Goal: Information Seeking & Learning: Learn about a topic

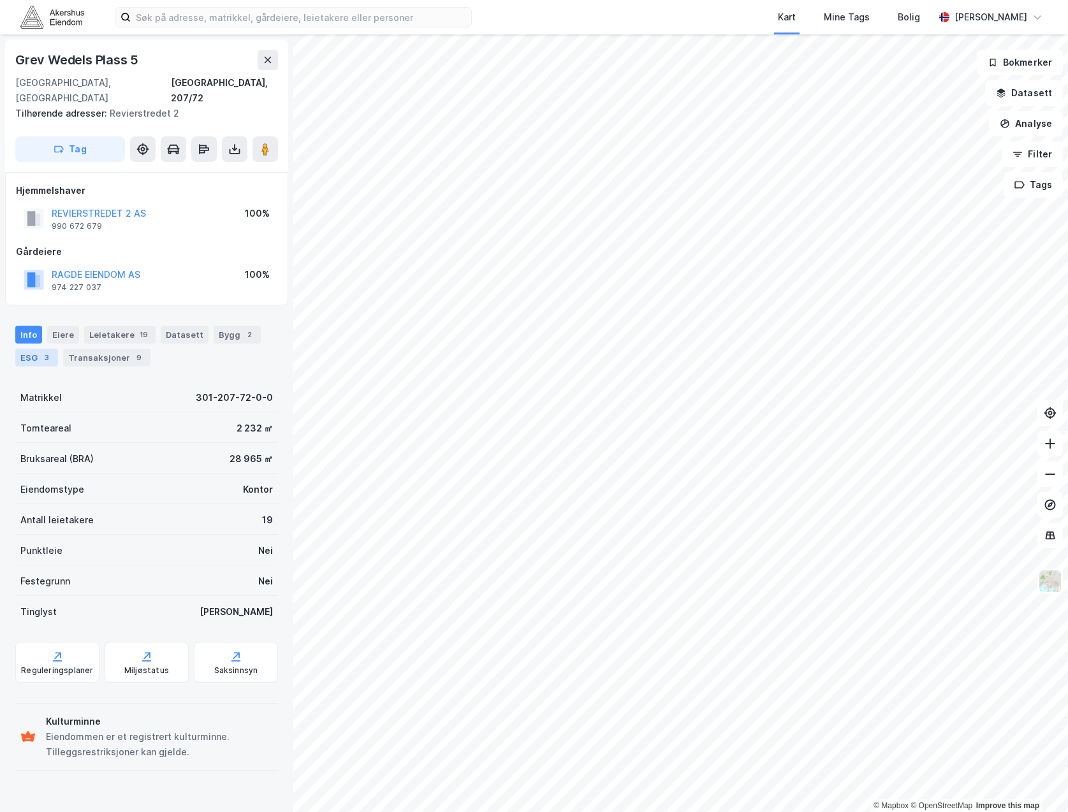
click at [54, 349] on div "ESG 3" at bounding box center [36, 358] width 43 height 18
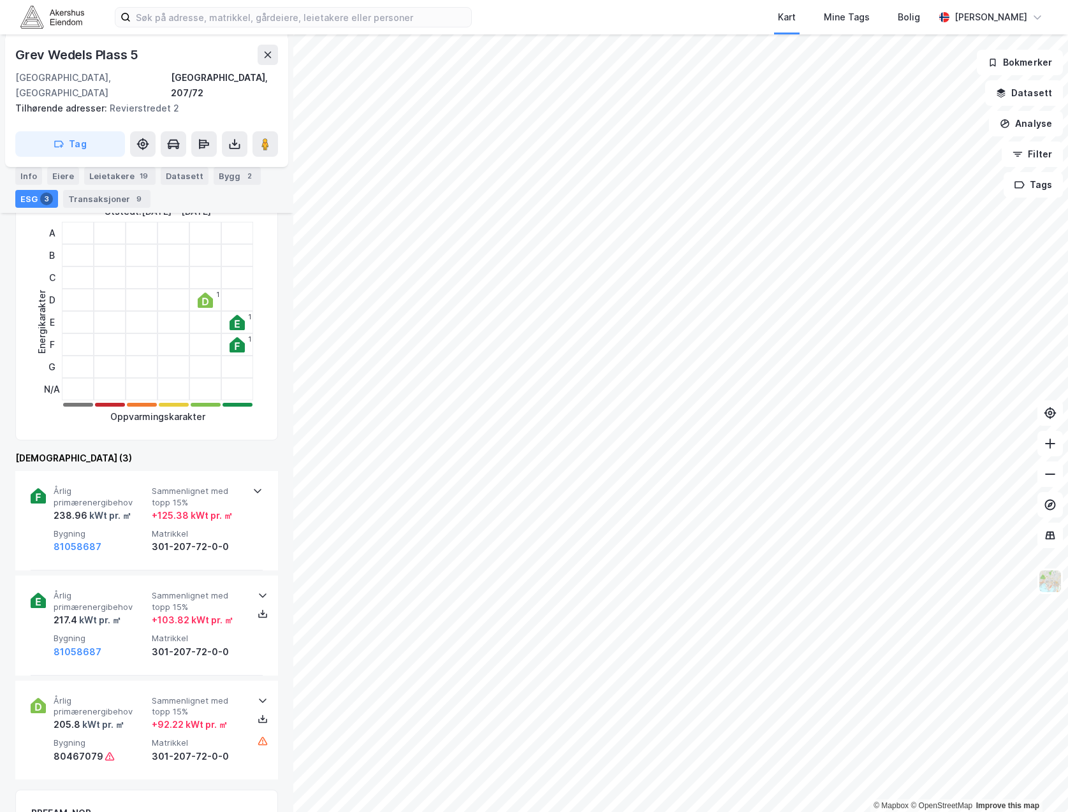
scroll to position [255, 0]
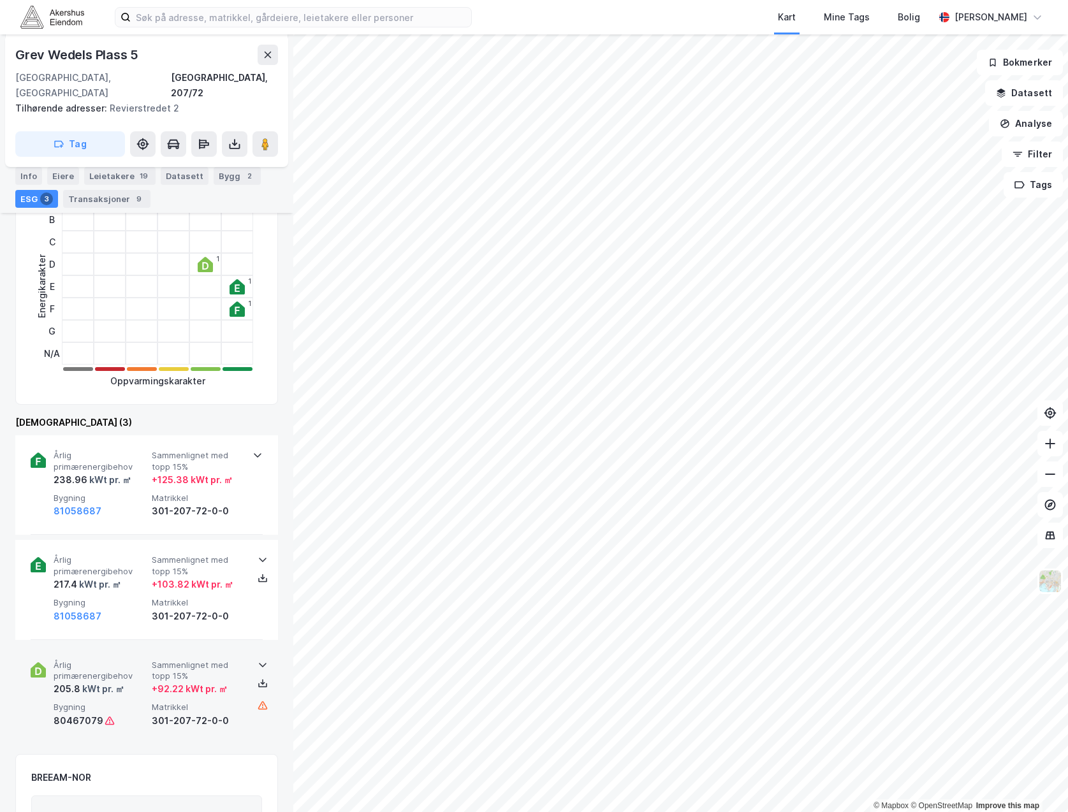
click at [258, 660] on icon at bounding box center [263, 665] width 10 height 10
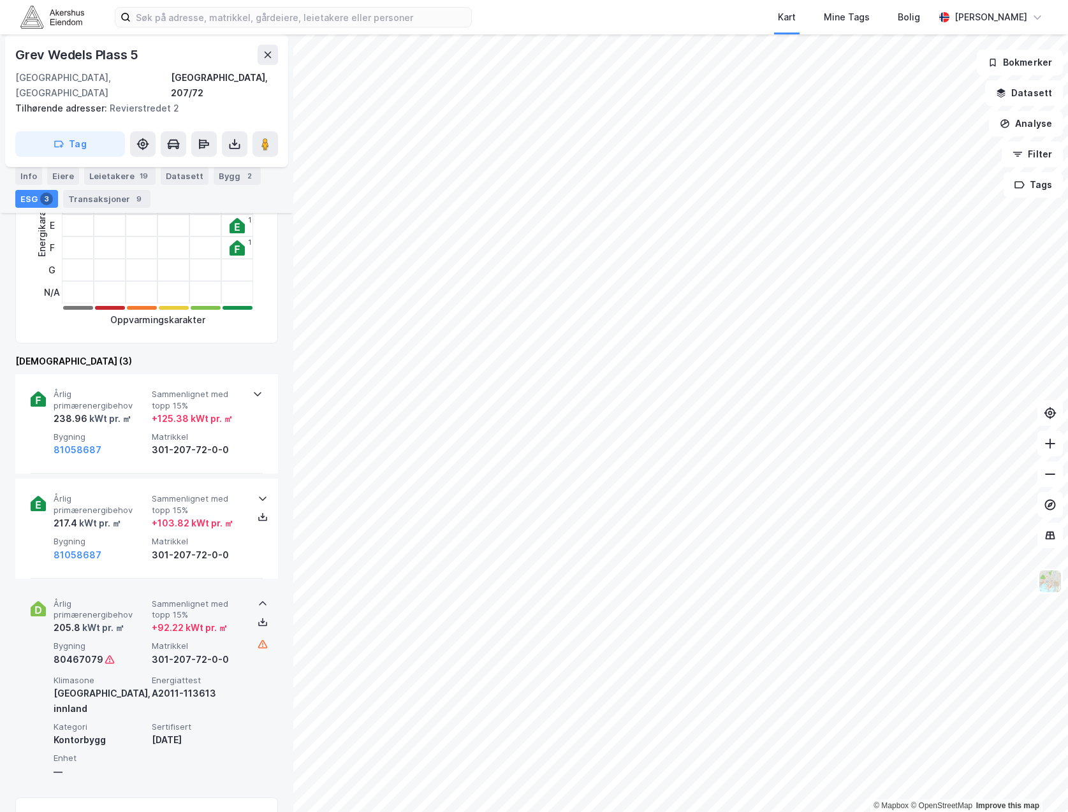
scroll to position [319, 0]
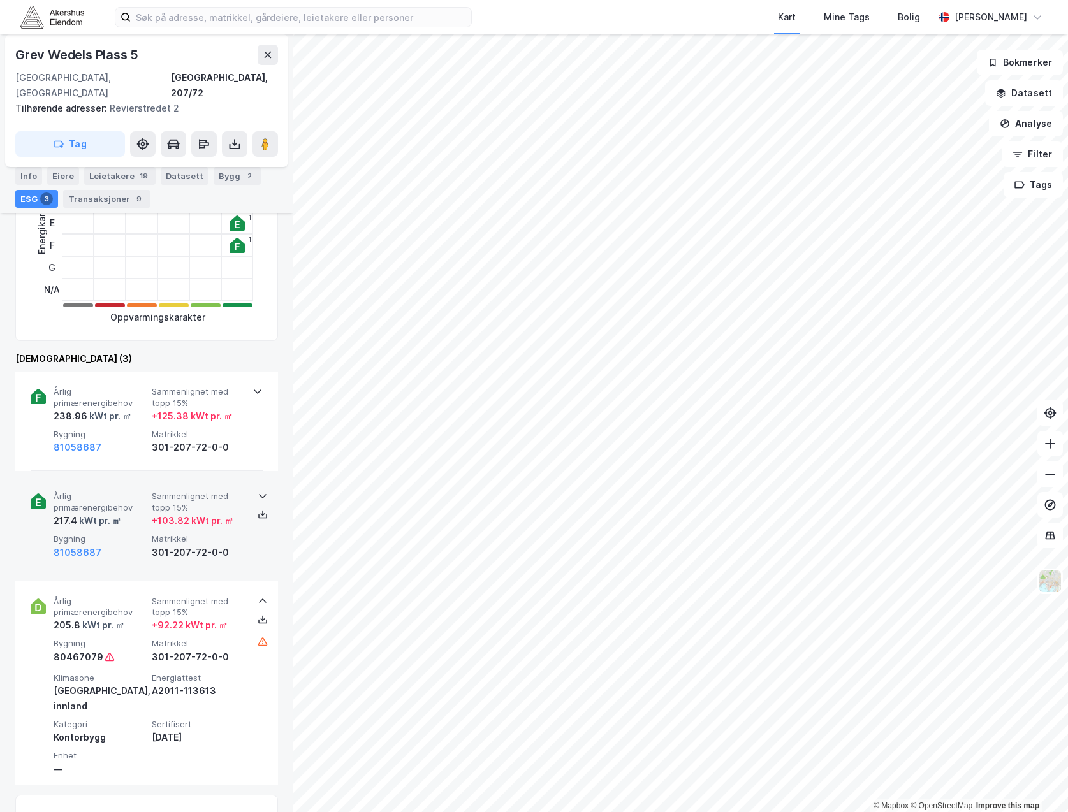
click at [258, 491] on icon at bounding box center [263, 496] width 10 height 10
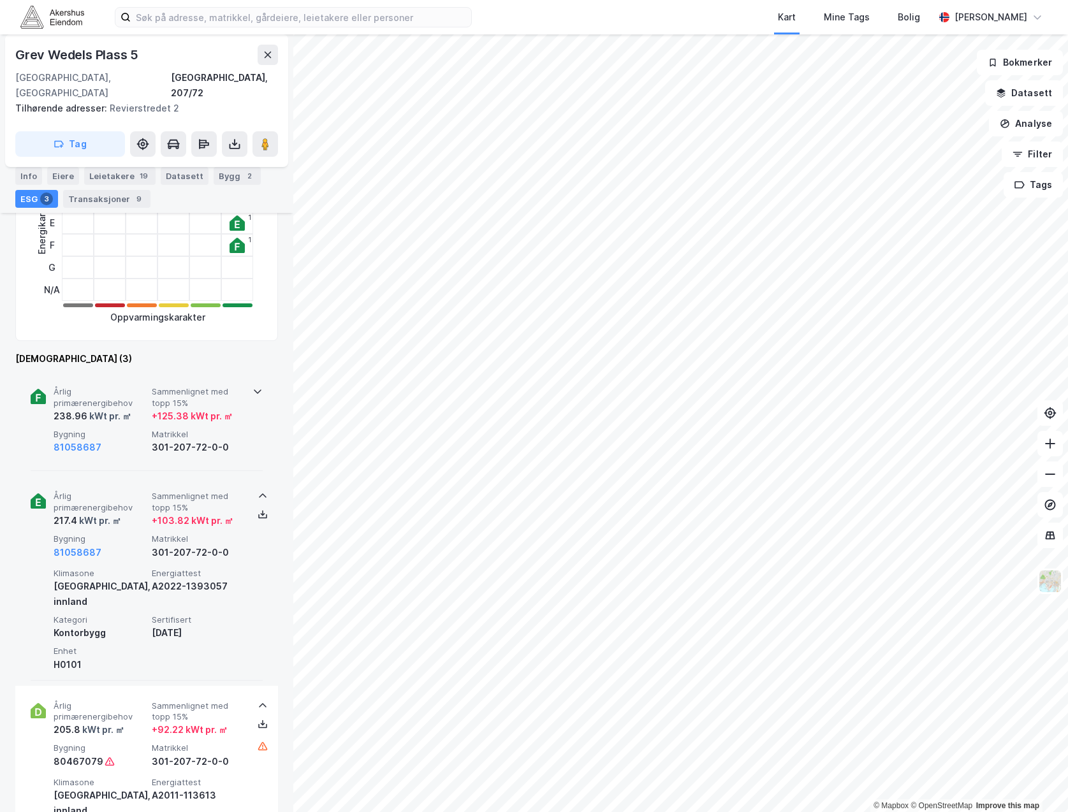
click at [252, 386] on icon at bounding box center [257, 391] width 10 height 10
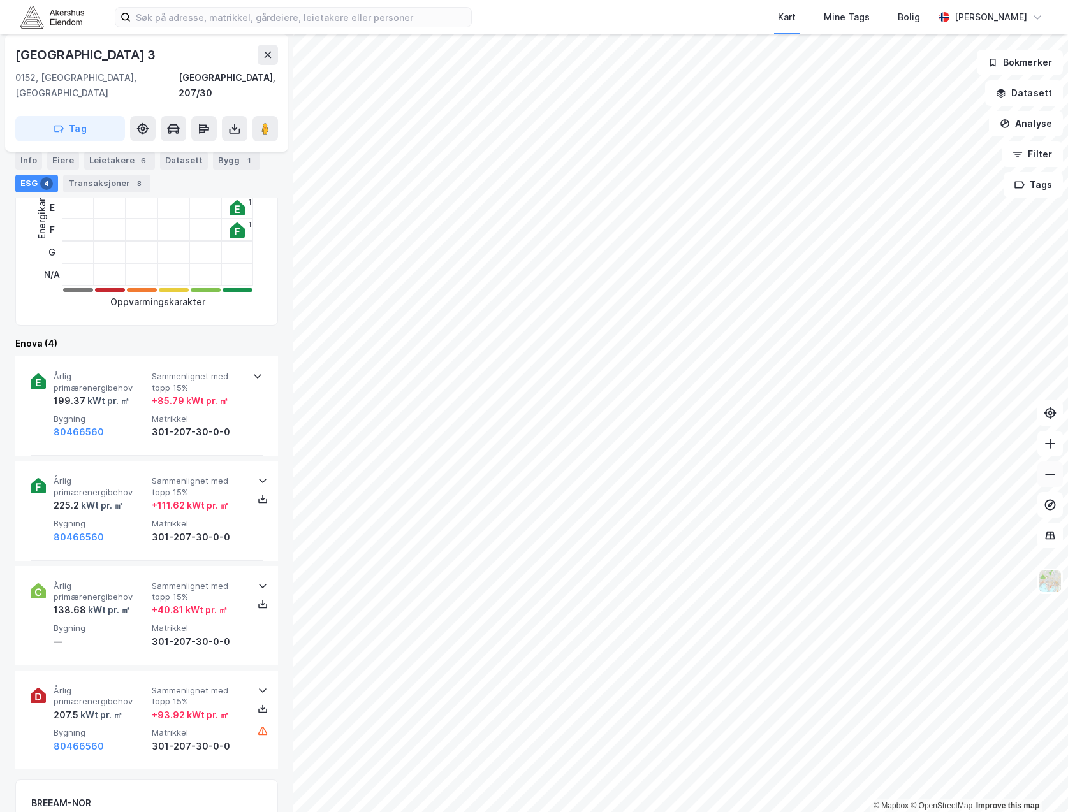
scroll to position [319, 0]
click at [254, 371] on icon at bounding box center [257, 376] width 10 height 10
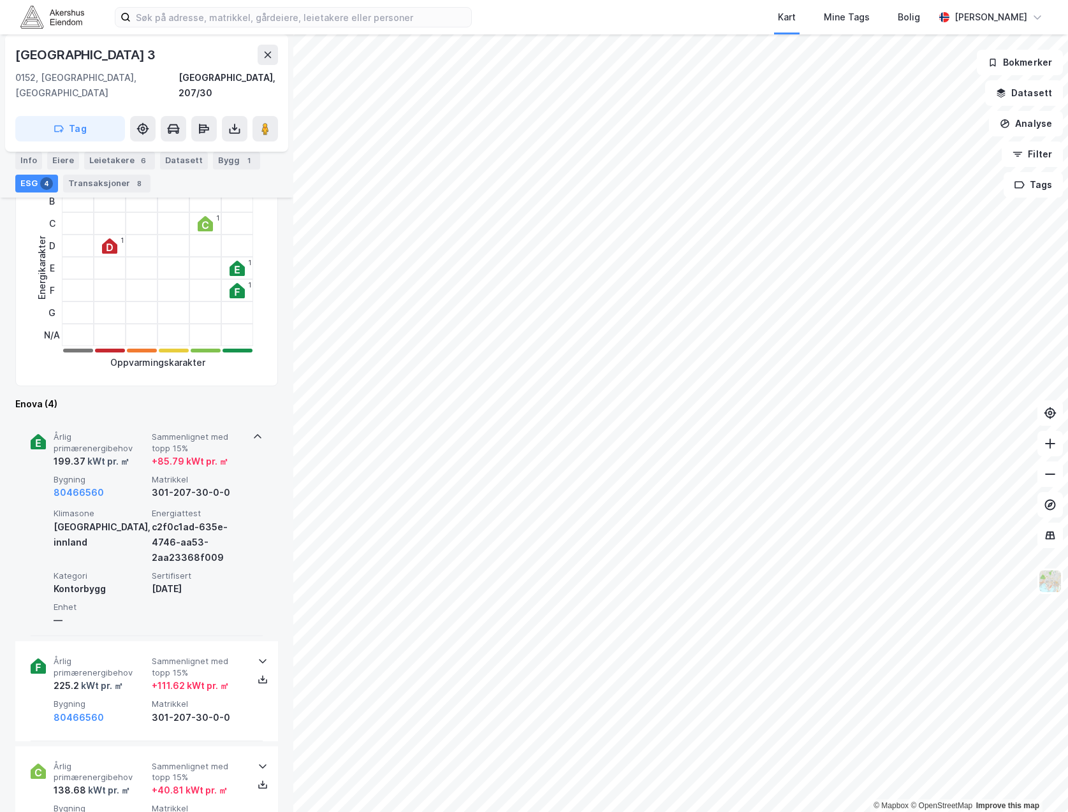
scroll to position [255, 0]
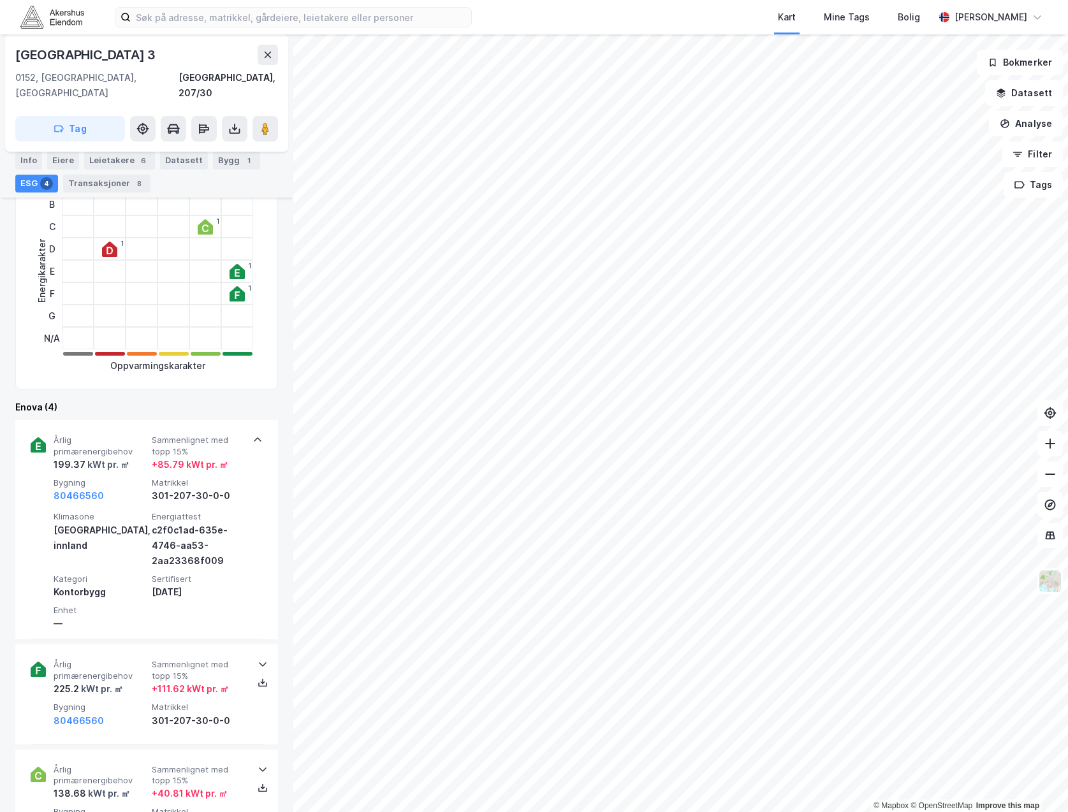
scroll to position [74, 0]
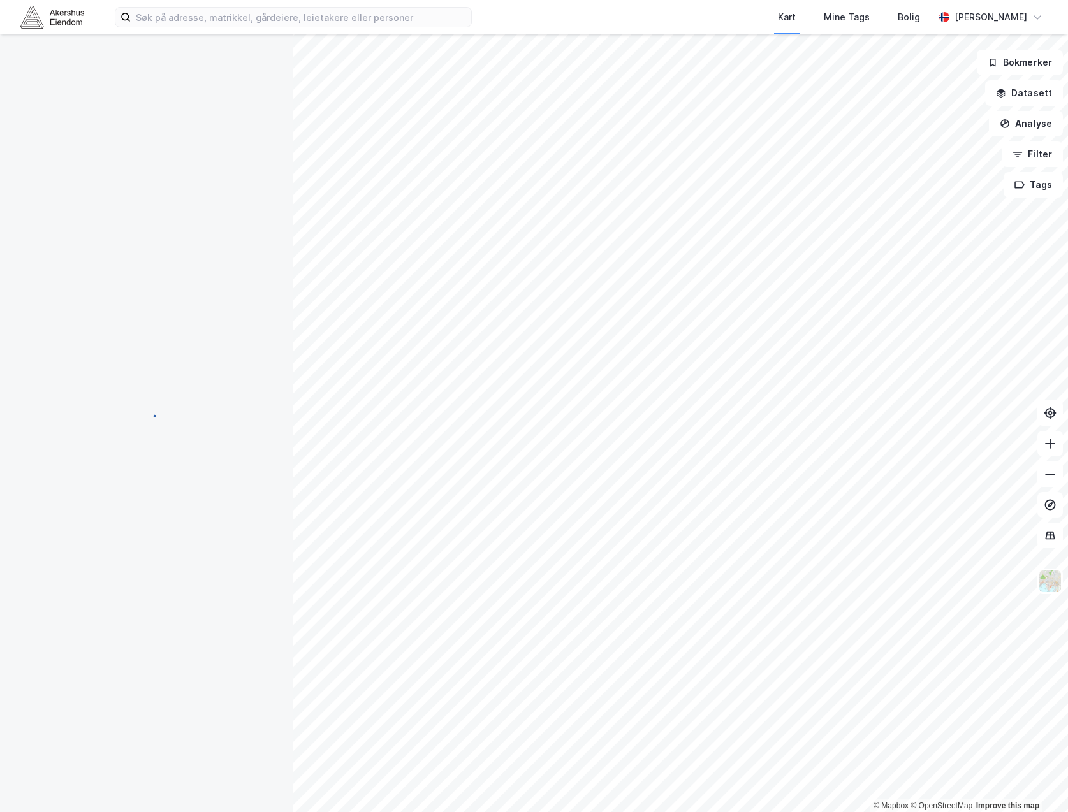
scroll to position [74, 0]
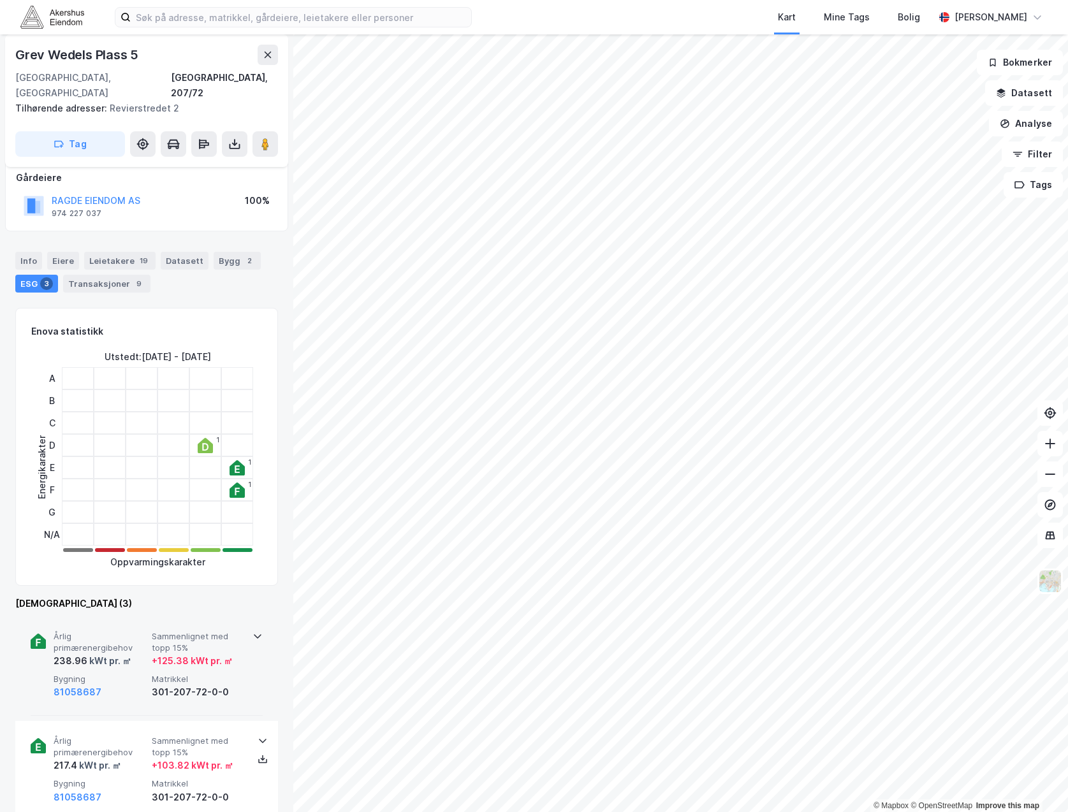
click at [254, 634] on icon at bounding box center [258, 636] width 8 height 4
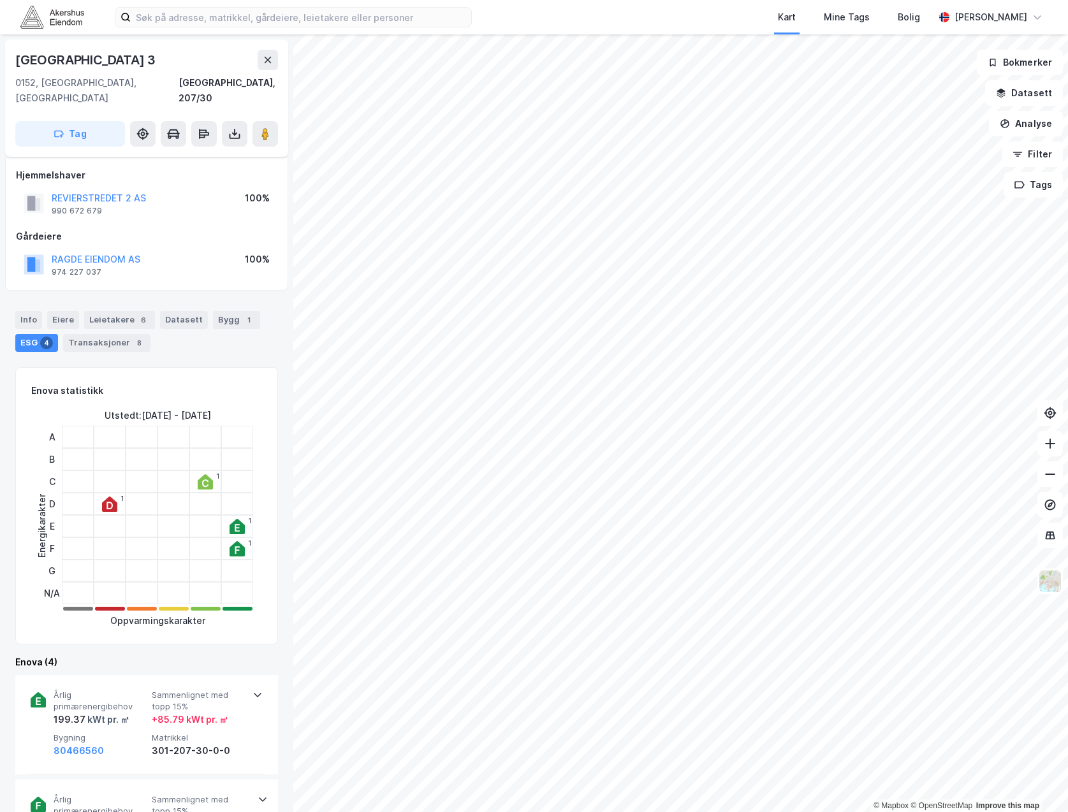
scroll to position [74, 0]
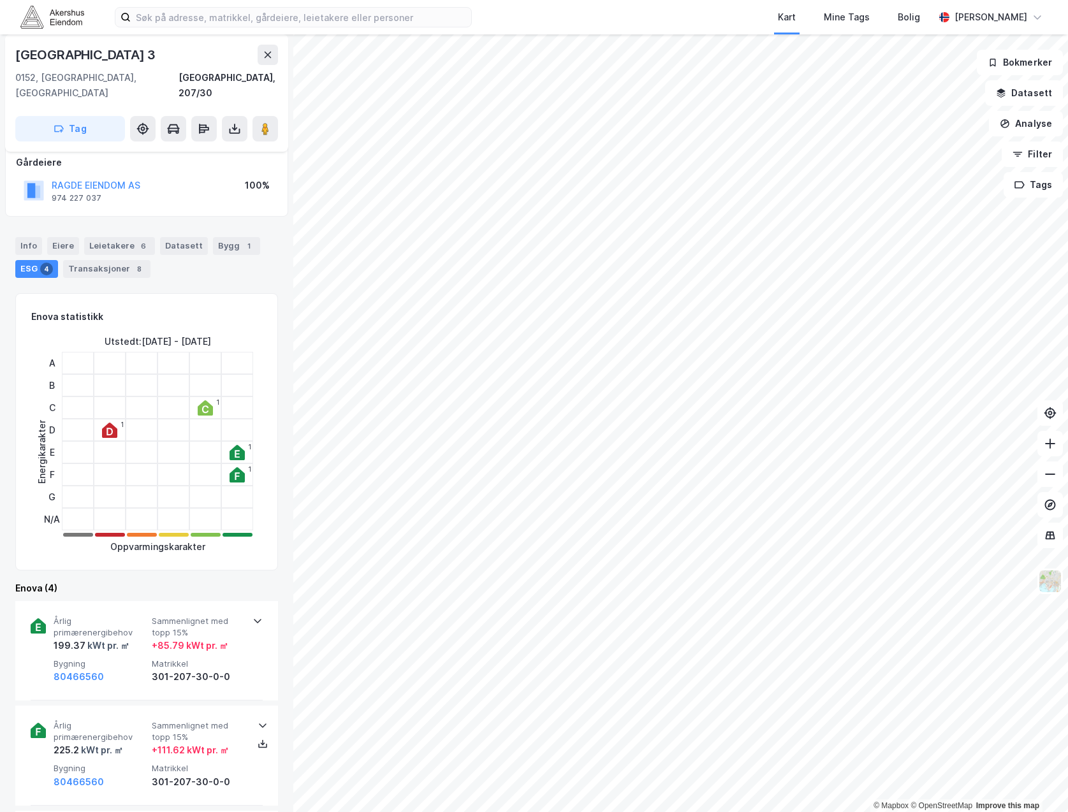
scroll to position [74, 0]
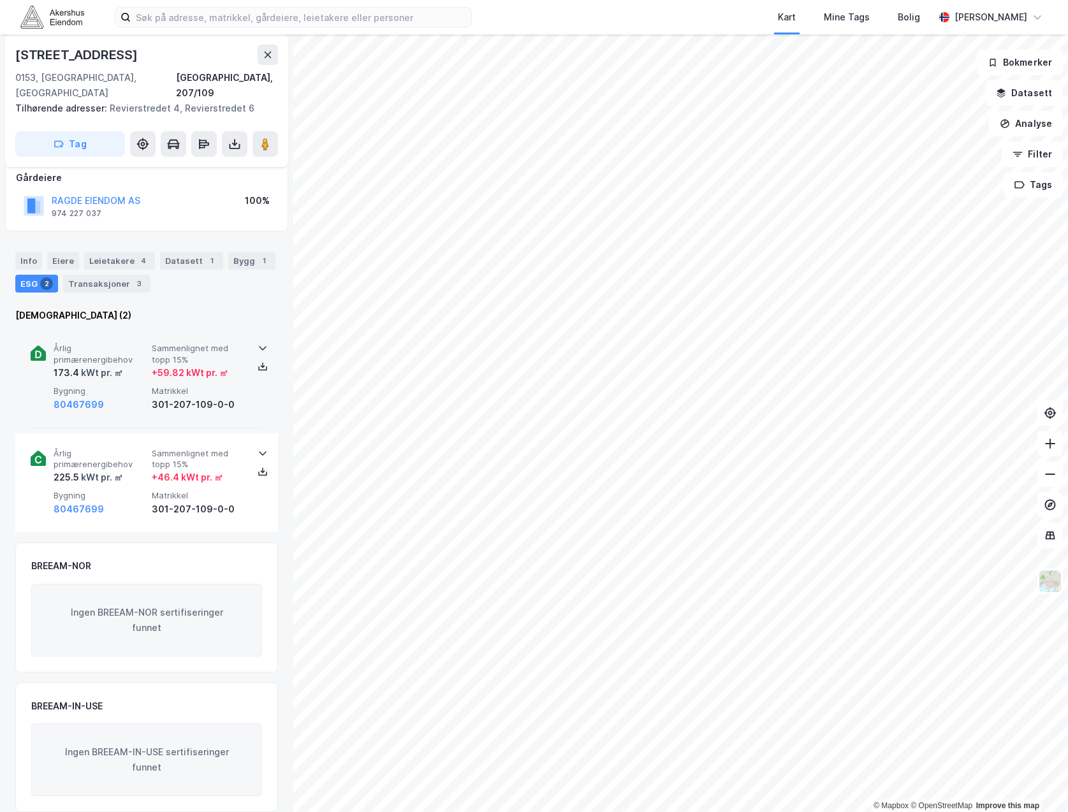
click at [258, 343] on icon at bounding box center [263, 348] width 10 height 10
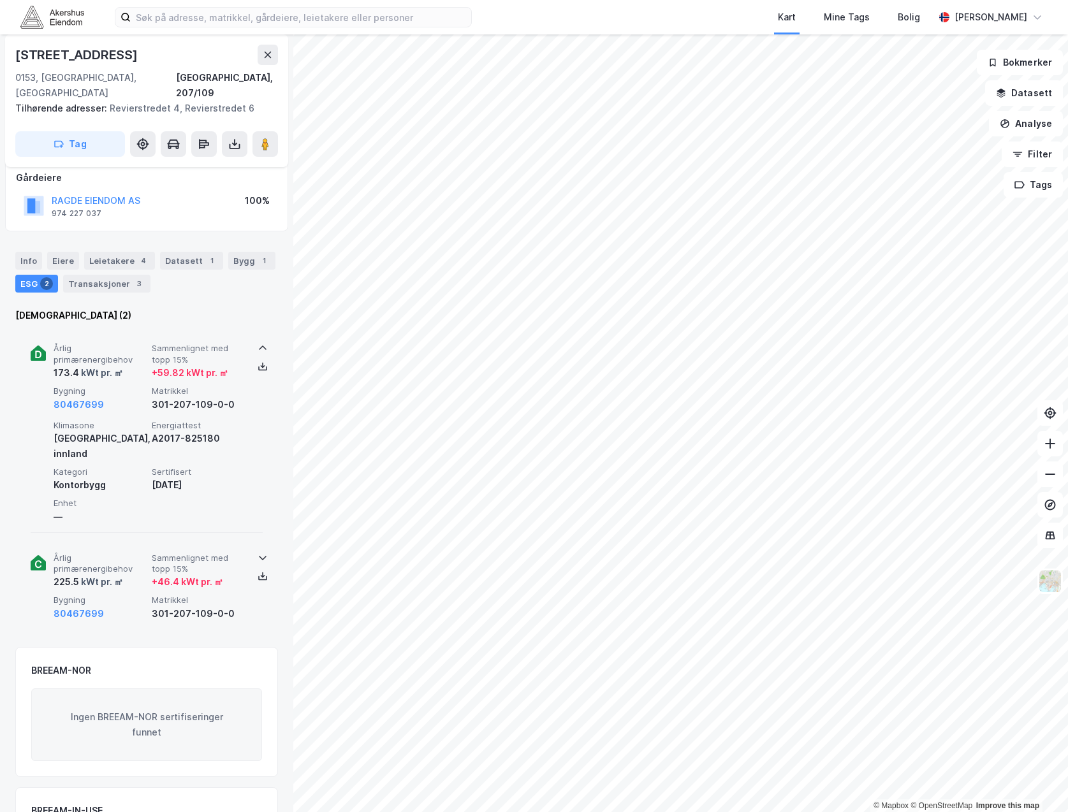
click at [259, 556] on icon at bounding box center [263, 558] width 8 height 4
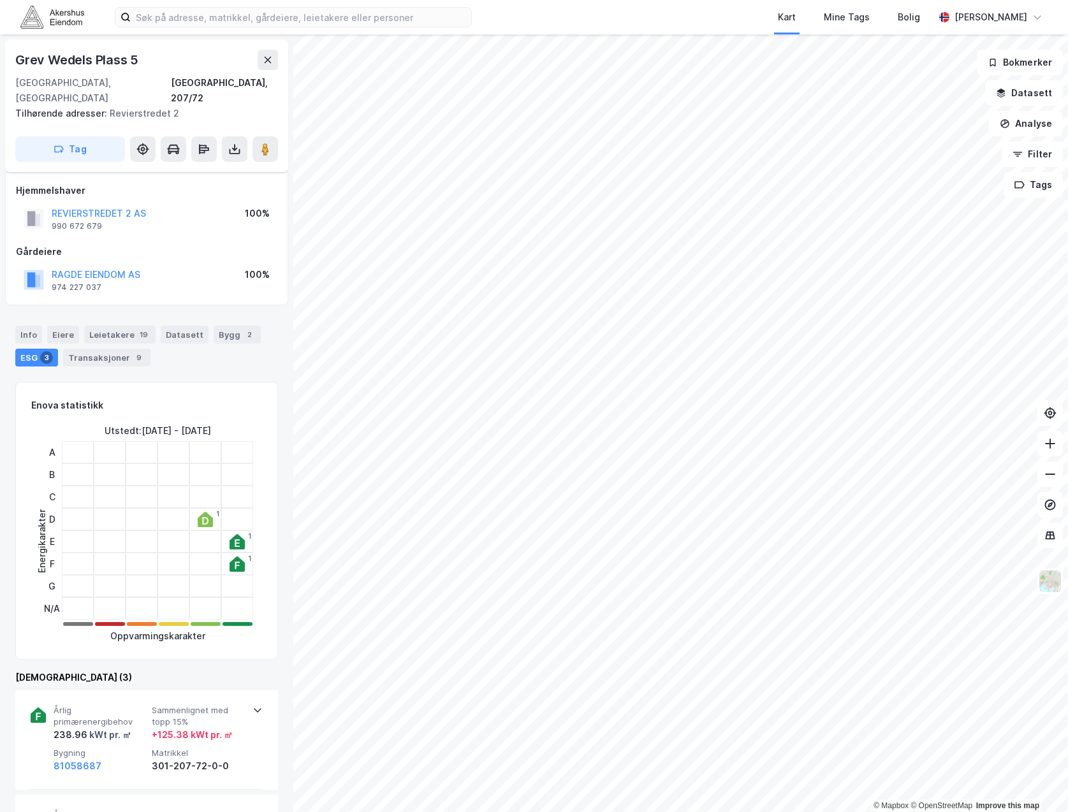
scroll to position [74, 0]
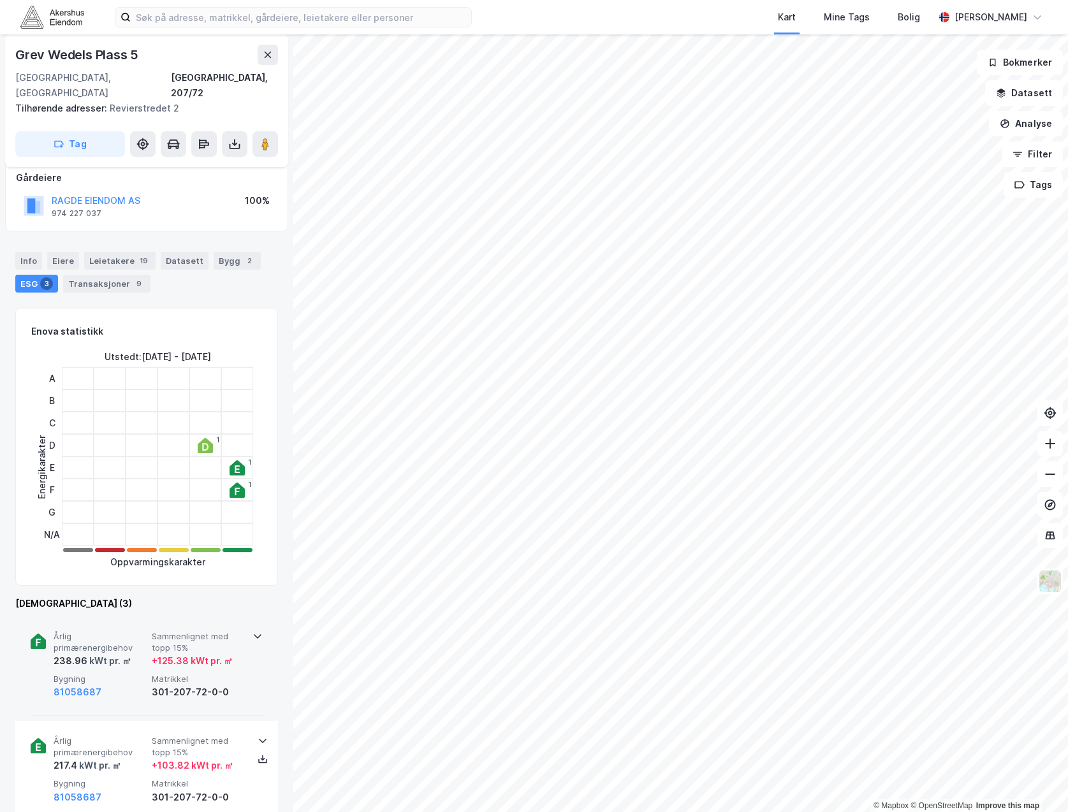
click at [252, 631] on icon at bounding box center [257, 636] width 10 height 10
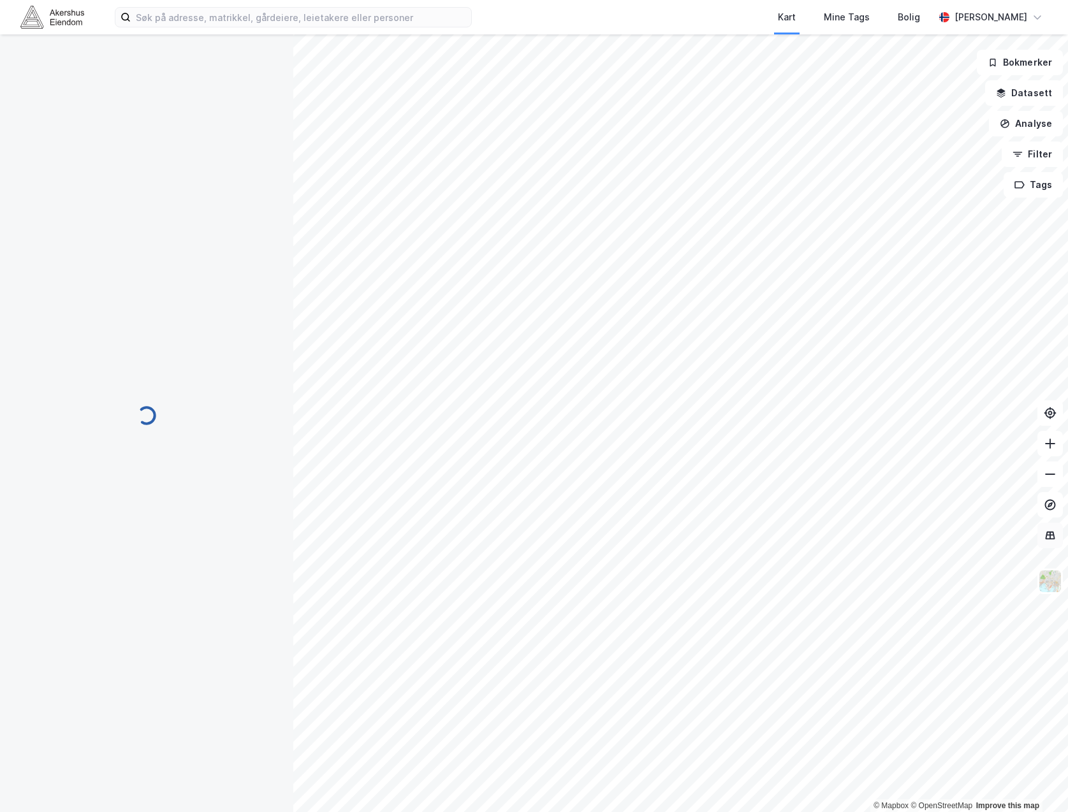
scroll to position [74, 0]
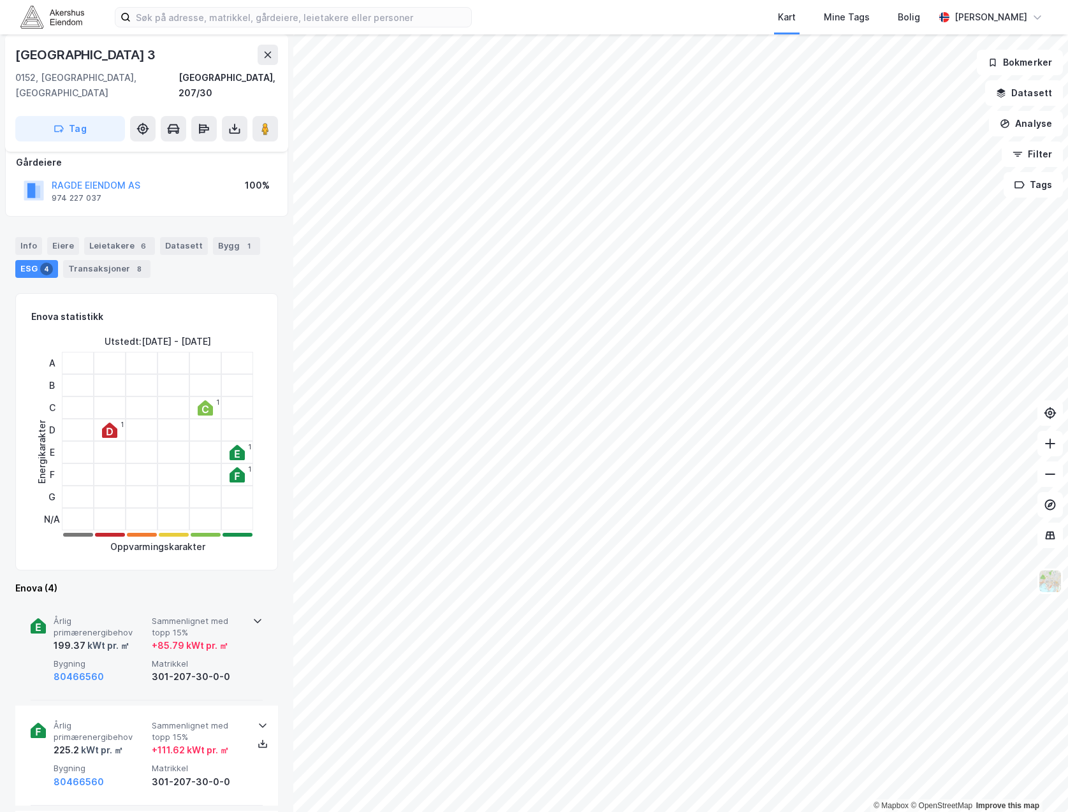
click at [256, 620] on icon at bounding box center [258, 622] width 8 height 4
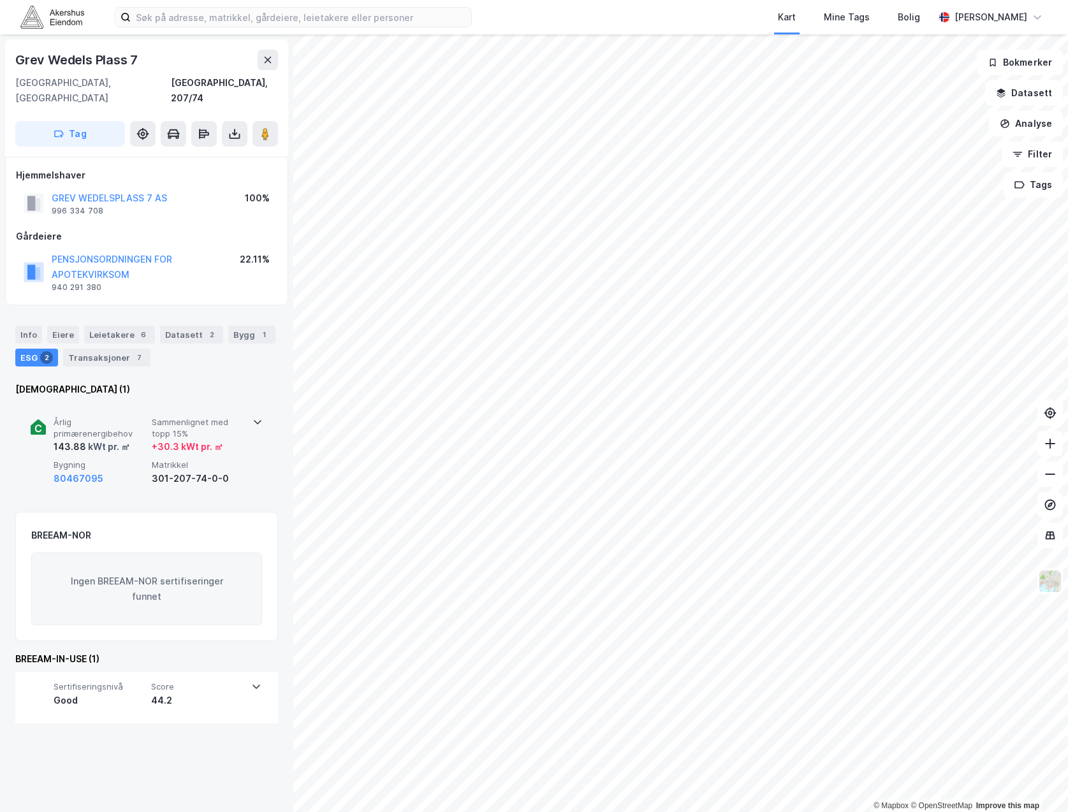
click at [265, 407] on div "Årlig primærenergibehov 143.88 kWt pr. ㎡ Sammenlignet med topp 15% + 30.3 kWt p…" at bounding box center [146, 451] width 263 height 99
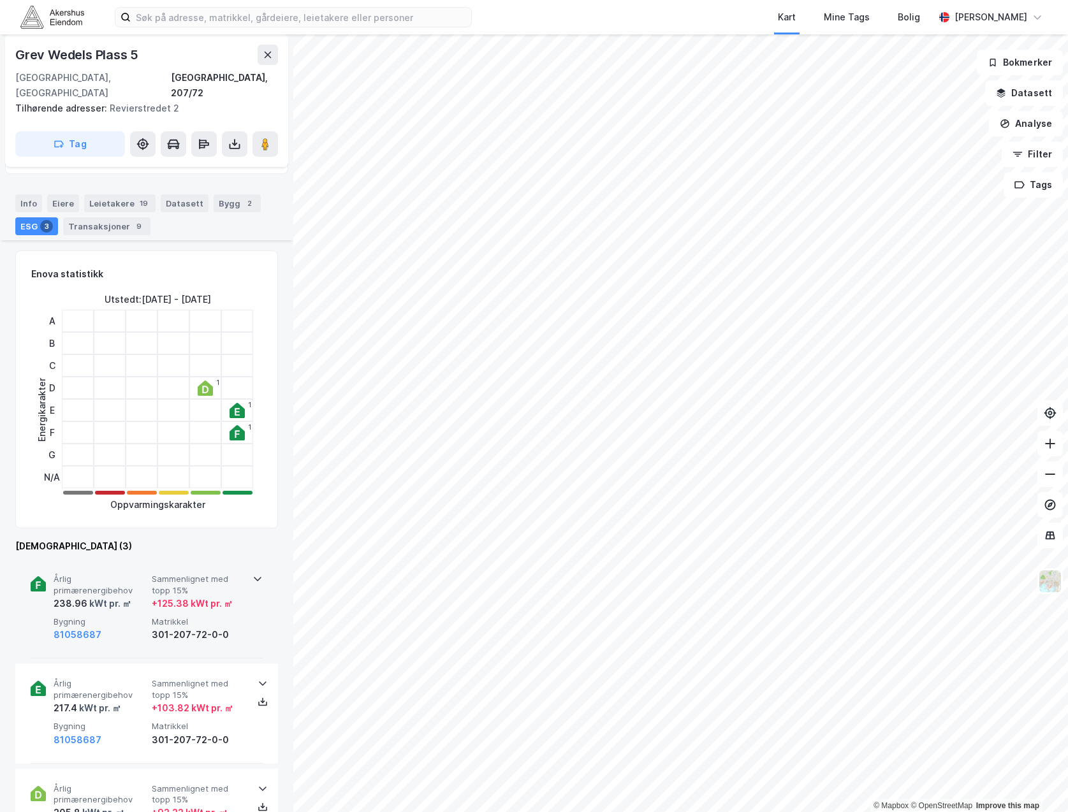
scroll to position [217, 0]
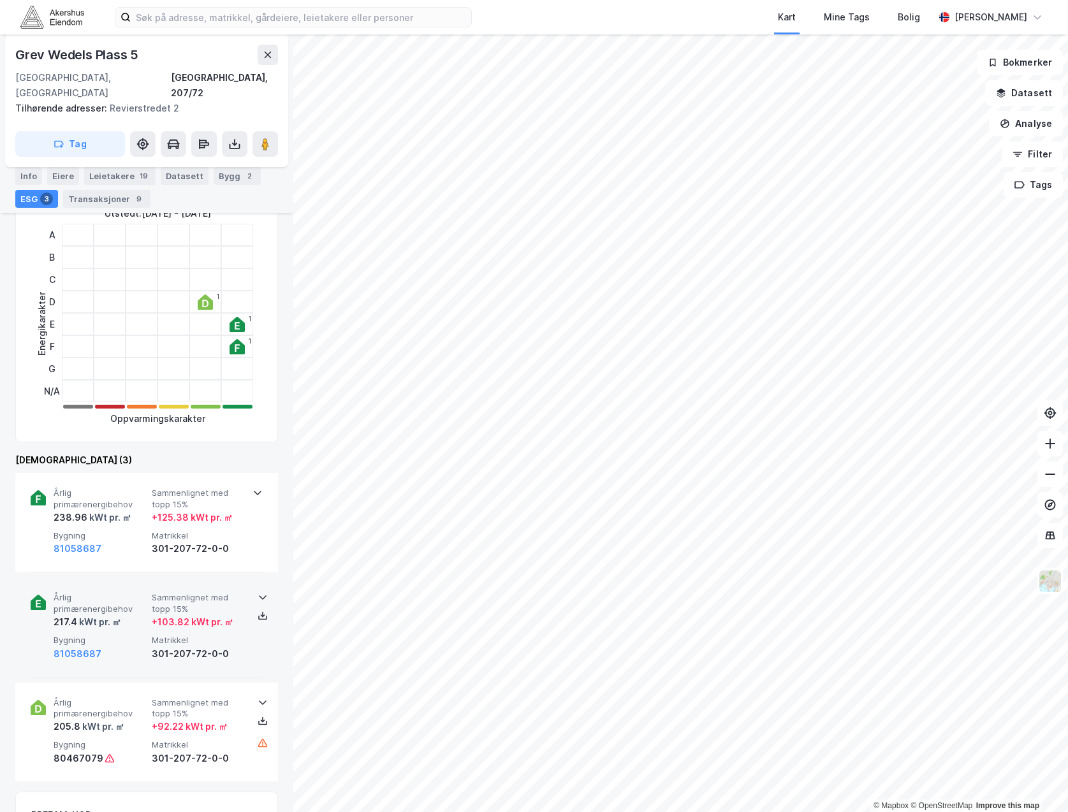
click at [253, 592] on div at bounding box center [262, 597] width 20 height 10
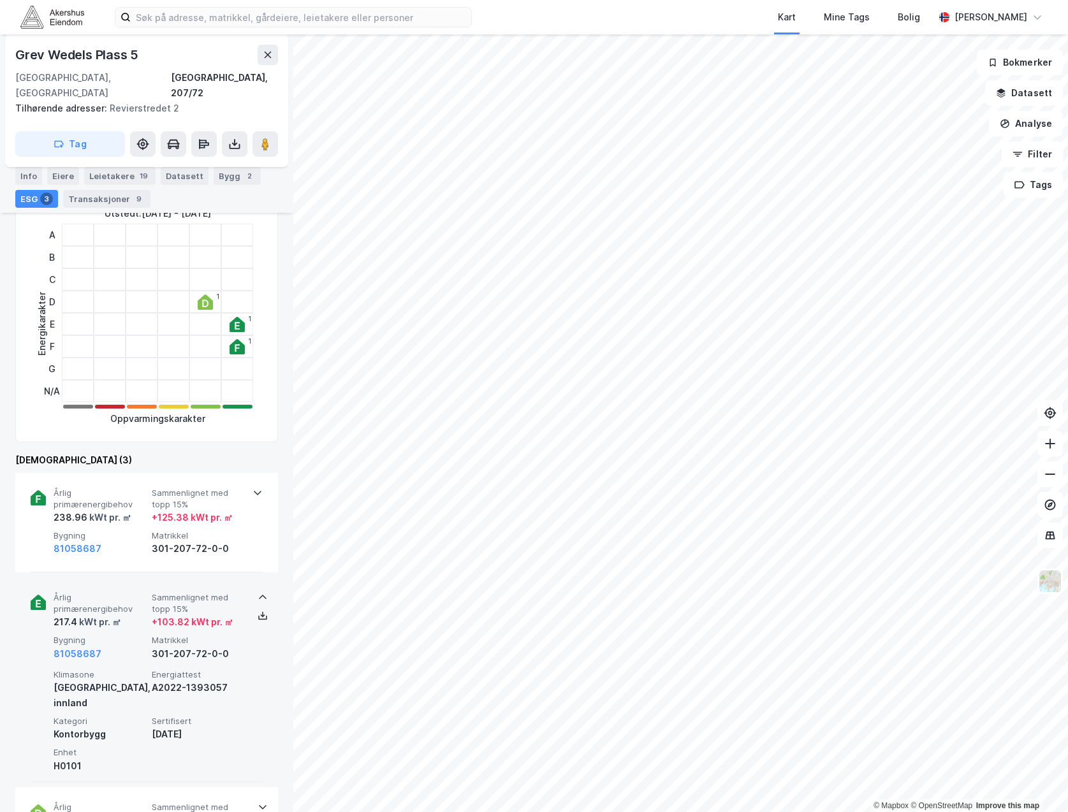
click at [258, 592] on icon at bounding box center [263, 597] width 10 height 10
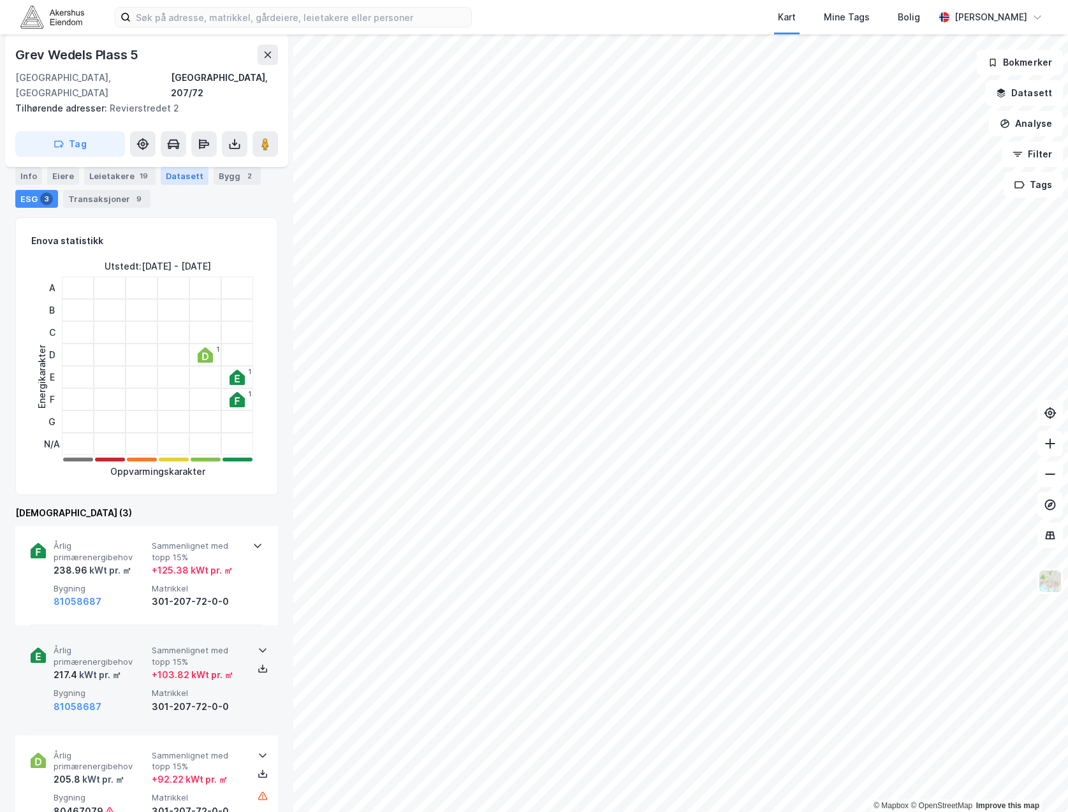
scroll to position [84, 0]
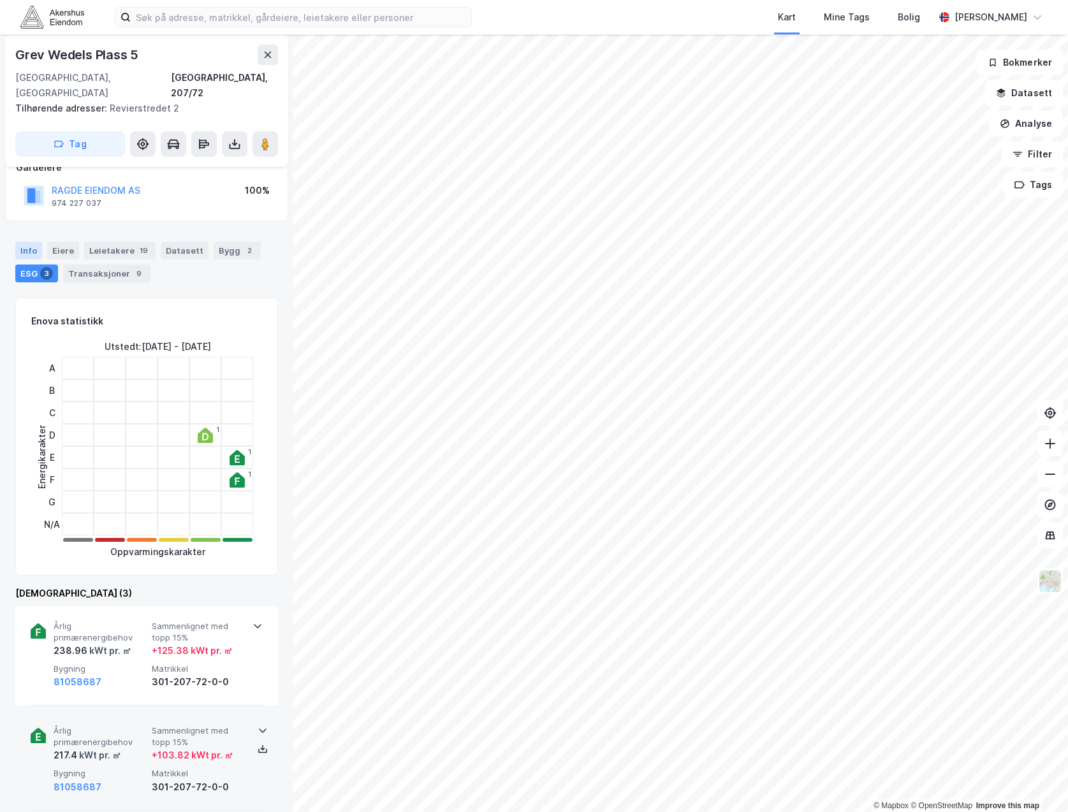
click at [27, 242] on div "Info" at bounding box center [28, 251] width 27 height 18
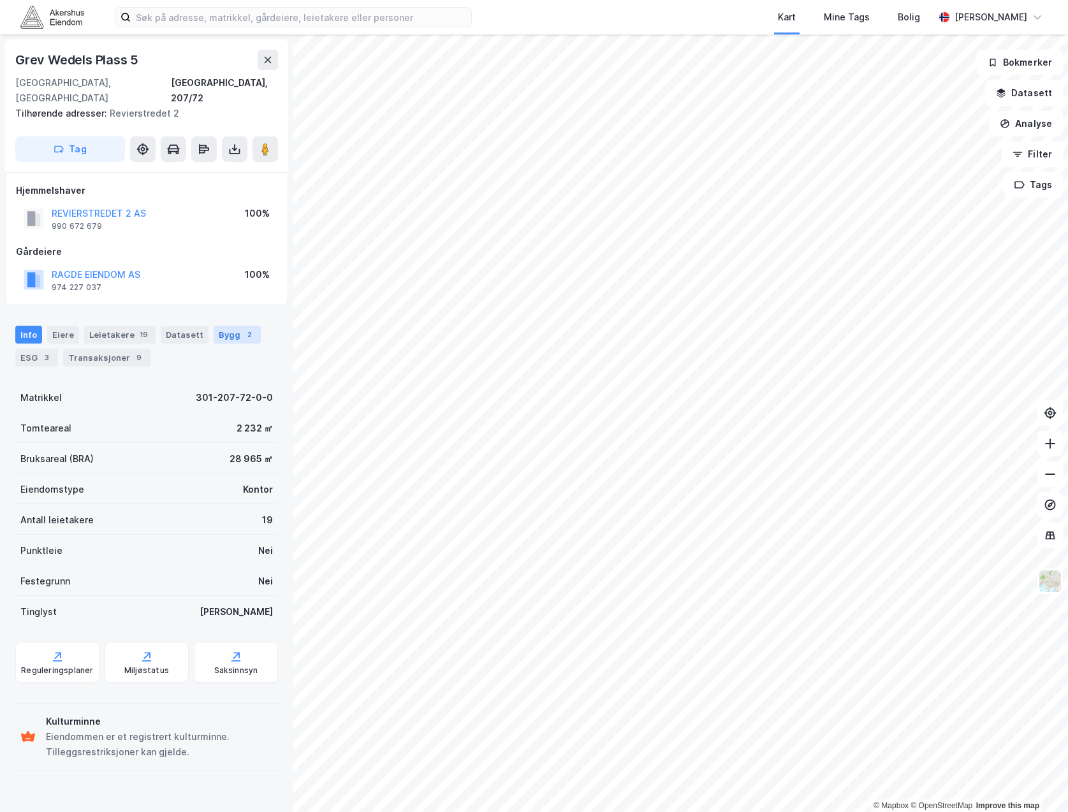
click at [214, 326] on div "Bygg 2" at bounding box center [237, 335] width 47 height 18
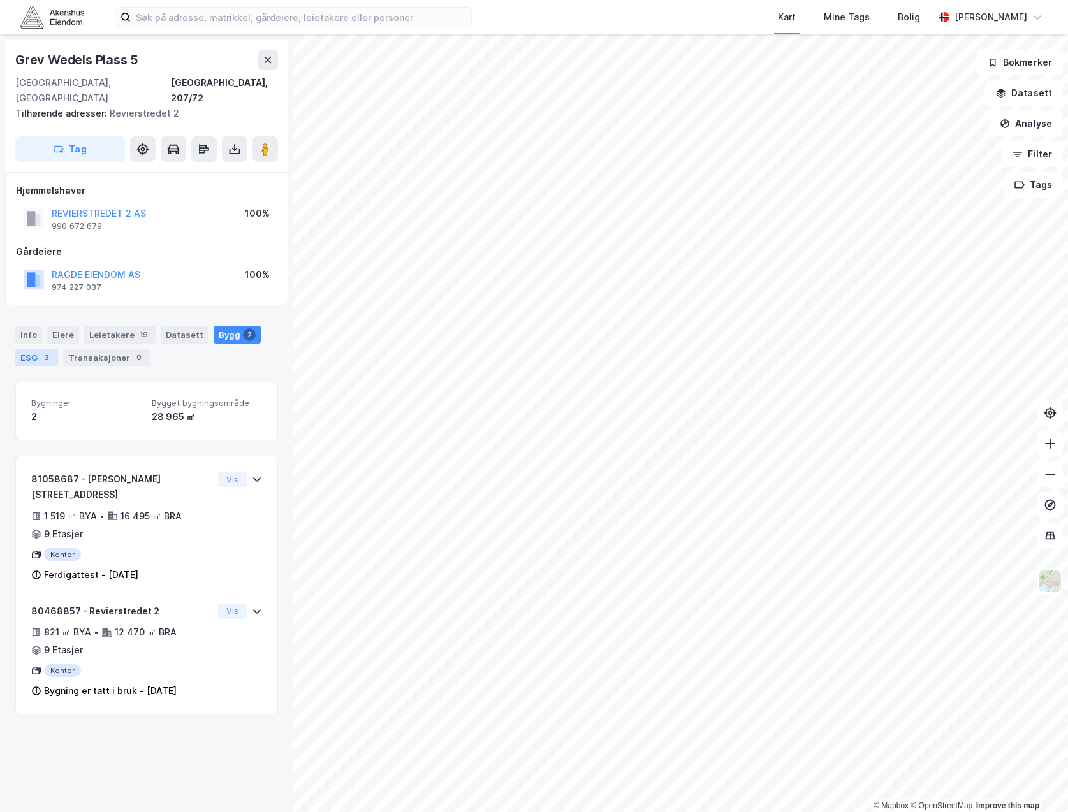
click at [35, 349] on div "ESG 3" at bounding box center [36, 358] width 43 height 18
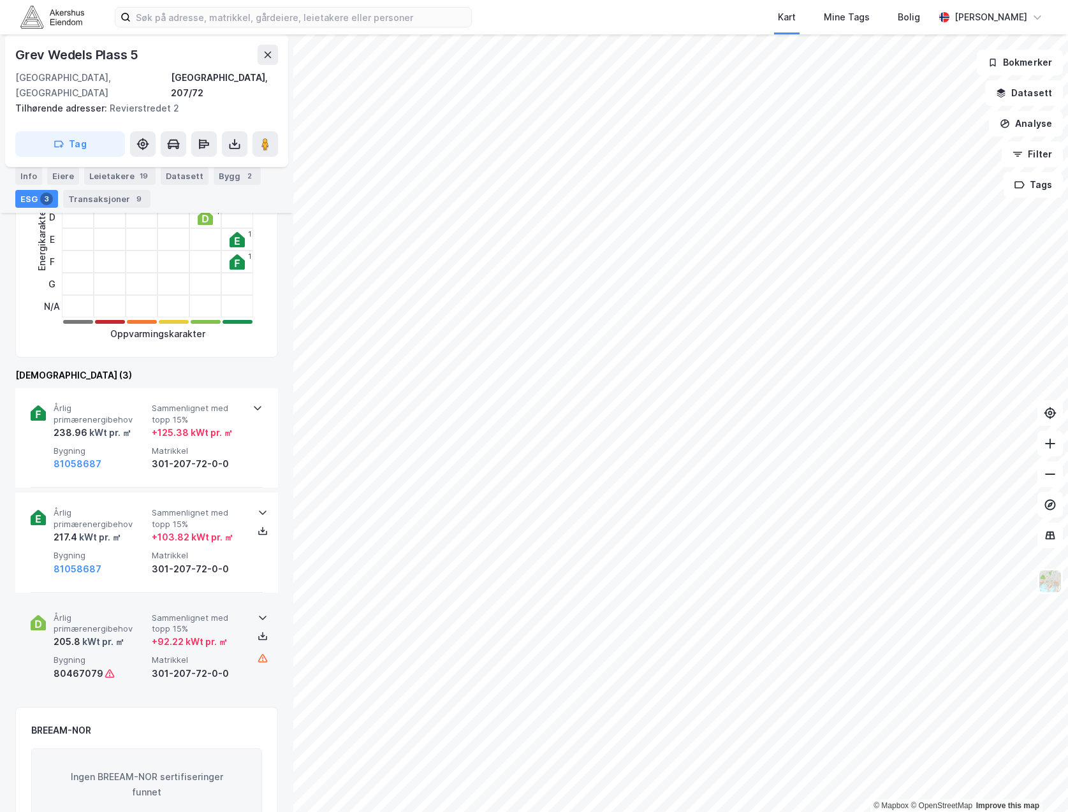
scroll to position [319, 0]
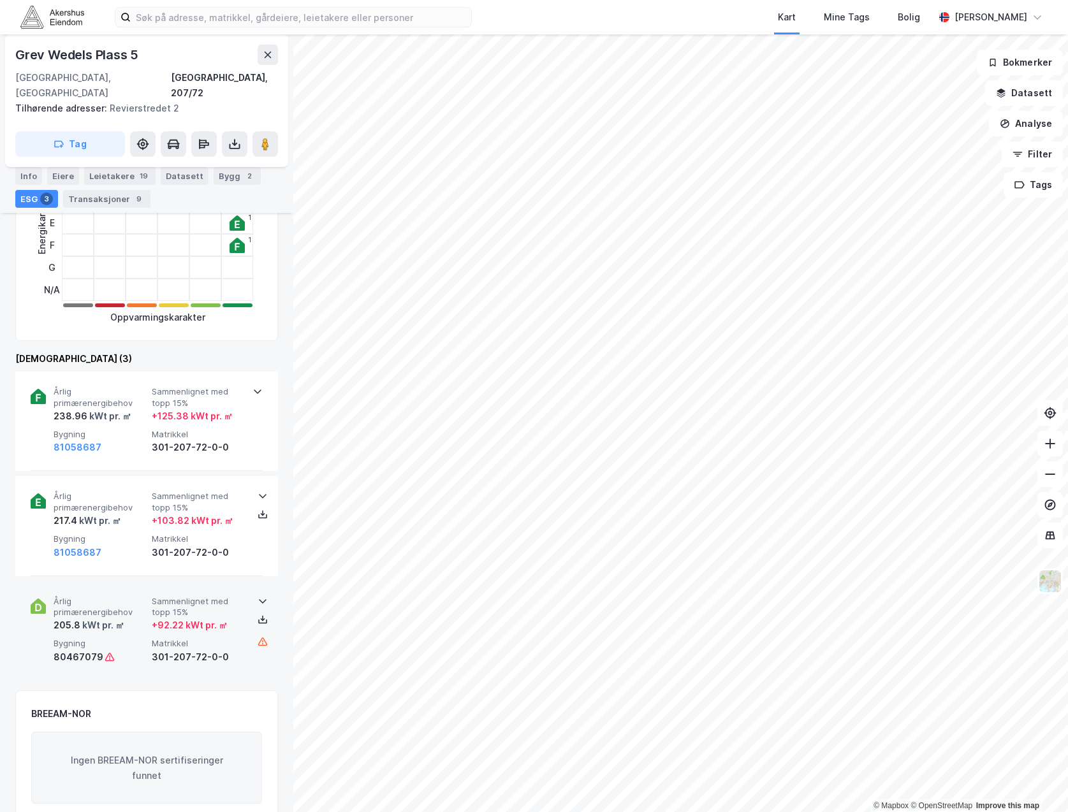
click at [258, 596] on icon at bounding box center [263, 601] width 10 height 10
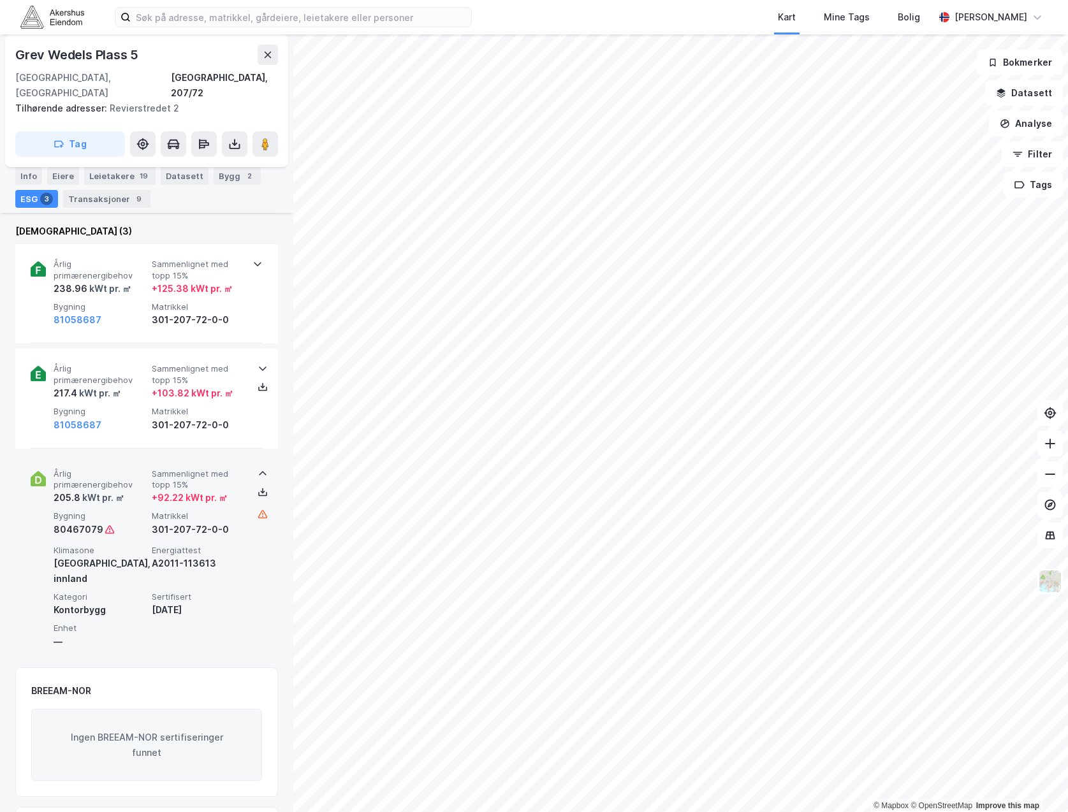
scroll to position [556, 0]
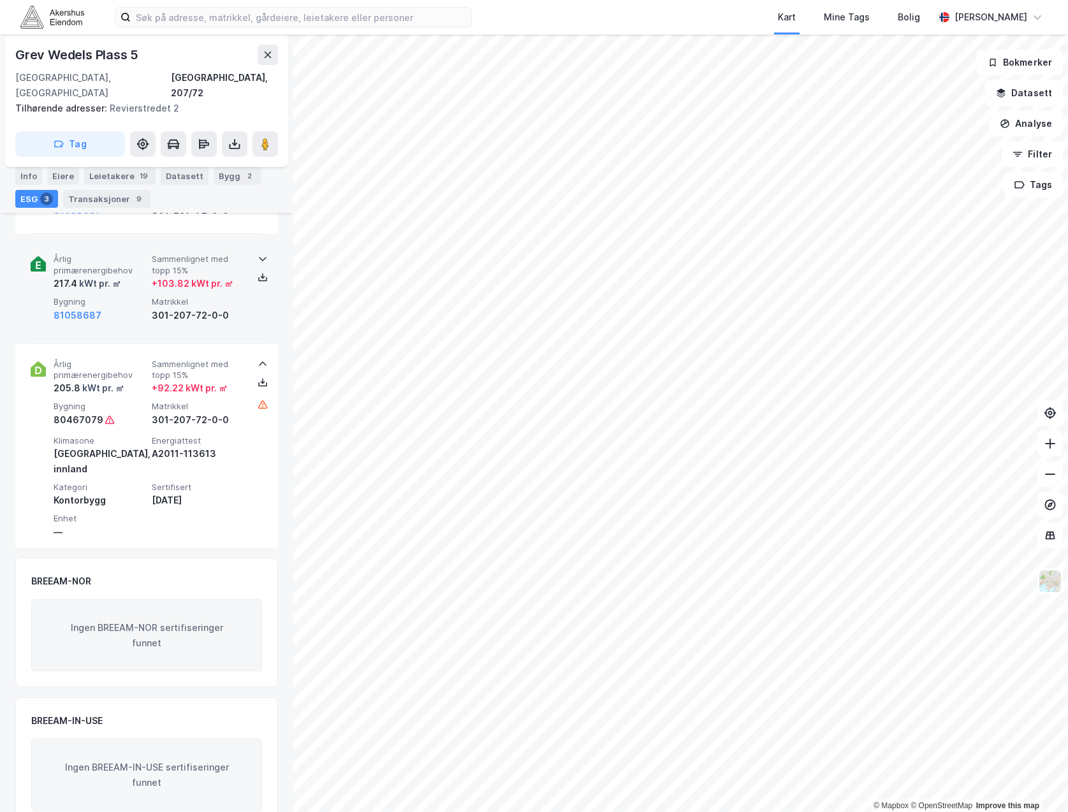
click at [258, 254] on icon at bounding box center [263, 259] width 10 height 10
